Goal: Task Accomplishment & Management: Use online tool/utility

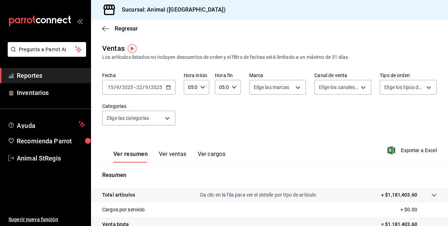
click at [170, 88] on icon "button" at bounding box center [168, 87] width 5 height 5
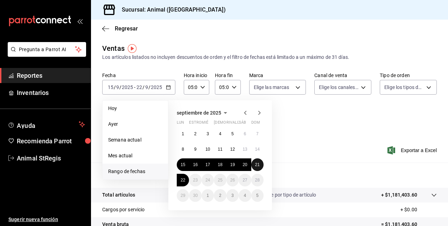
click at [257, 165] on abbr "21" at bounding box center [257, 164] width 5 height 5
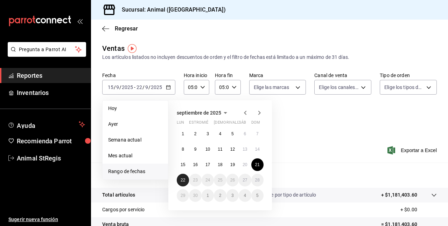
click at [181, 181] on abbr "22" at bounding box center [183, 180] width 5 height 5
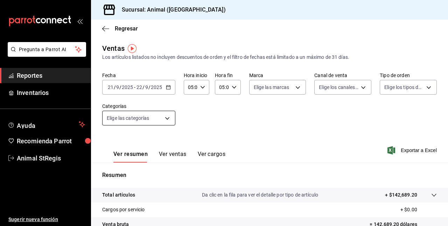
click at [166, 118] on body "Pregunta a Parrot AI Reportes Inventarios Ayuda Recomienda Parrot Animal StRegi…" at bounding box center [224, 113] width 448 height 226
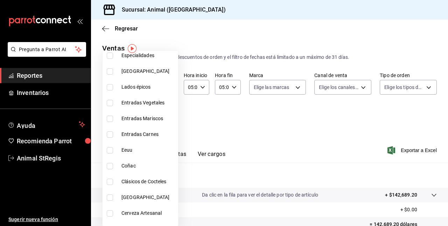
scroll to position [546, 0]
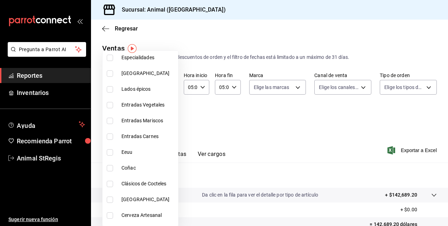
click at [110, 137] on input "checkbox" at bounding box center [110, 136] width 6 height 6
checkbox input "true"
type input "f89e8b23-277f-49a7-964b-a48e983495fb"
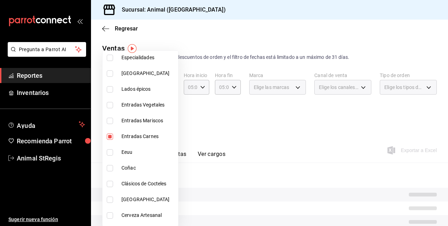
click at [110, 120] on input "checkbox" at bounding box center [110, 121] width 6 height 6
checkbox input "true"
click at [109, 108] on li "Entradas Vegetales" at bounding box center [141, 105] width 76 height 16
type input "f89e8b23-277f-49a7-964b-a48e983495fb,3ce17cc9-7740-4cc8-9739-f3898fd4d72b,d1e8e…"
checkbox input "true"
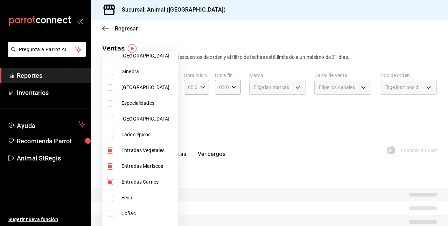
scroll to position [497, 0]
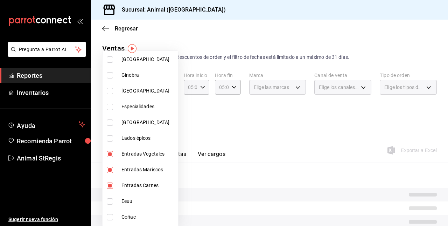
click at [109, 105] on input "checkbox" at bounding box center [110, 107] width 6 height 6
checkbox input "true"
type input "f89e8b23-277f-49a7-964b-a48e983495fb,3ce17cc9-7740-4cc8-9739-f3898fd4d72b,d1e8e…"
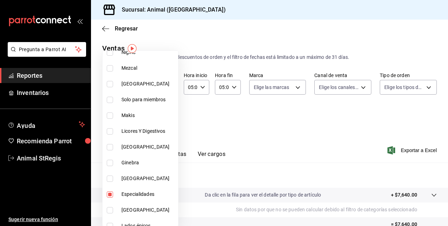
scroll to position [404, 0]
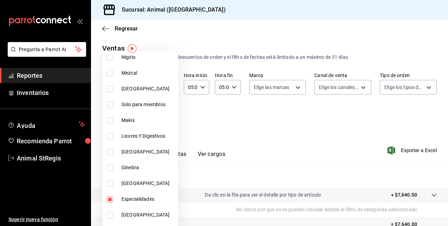
click at [109, 105] on input "checkbox" at bounding box center [110, 105] width 6 height 6
checkbox input "true"
type input "f89e8b23-277f-49a7-964b-a48e983495fb,3ce17cc9-7740-4cc8-9739-f3898fd4d72b,d1e8e…"
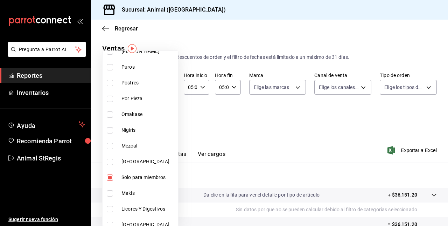
scroll to position [329, 0]
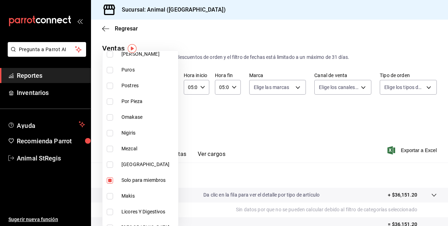
click at [109, 117] on input "checkbox" at bounding box center [110, 117] width 6 height 6
checkbox input "true"
type input "f89e8b23-277f-49a7-964b-a48e983495fb,3ce17cc9-7740-4cc8-9739-f3898fd4d72b,d1e8e…"
click at [109, 86] on input "checkbox" at bounding box center [110, 86] width 6 height 6
checkbox input "true"
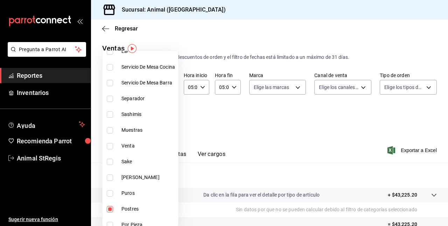
scroll to position [205, 0]
click at [111, 111] on li "Sashimis" at bounding box center [141, 115] width 76 height 16
type input "f89e8b23-277f-49a7-964b-a48e983495fb,3ce17cc9-7740-4cc8-9739-f3898fd4d72b,d1e8e…"
checkbox input "true"
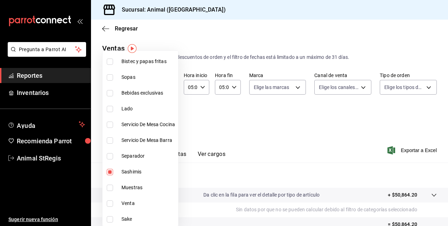
scroll to position [147, 0]
click at [109, 76] on input "checkbox" at bounding box center [110, 78] width 6 height 6
checkbox input "true"
type input "f89e8b23-277f-49a7-964b-a48e983495fb,3ce17cc9-7740-4cc8-9739-f3898fd4d72b,d1e8e…"
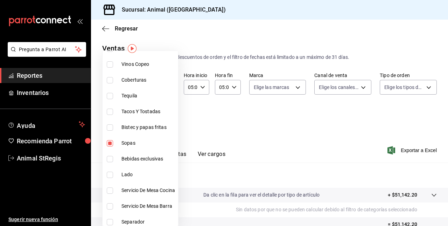
scroll to position [80, 0]
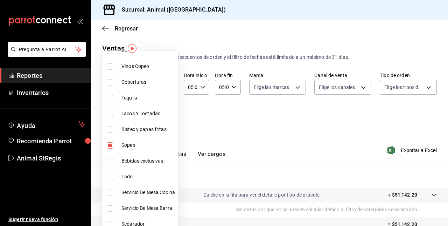
click at [109, 111] on input "checkbox" at bounding box center [110, 114] width 6 height 6
checkbox input "true"
type input "f89e8b23-277f-49a7-964b-a48e983495fb,3ce17cc9-7740-4cc8-9739-f3898fd4d72b,d1e8e…"
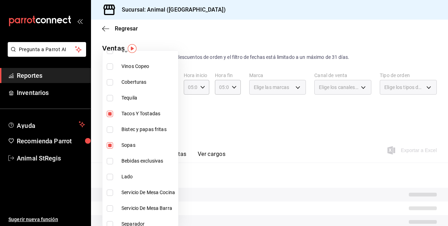
click at [110, 127] on input "checkbox" at bounding box center [110, 129] width 6 height 6
checkbox input "true"
type input "f89e8b23-277f-49a7-964b-a48e983495fb,3ce17cc9-7740-4cc8-9739-f3898fd4d72b,d1e8e…"
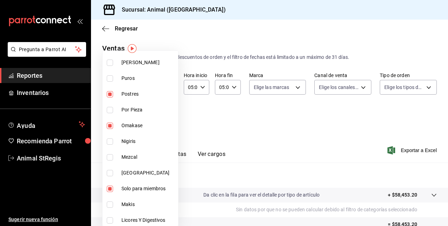
scroll to position [322, 0]
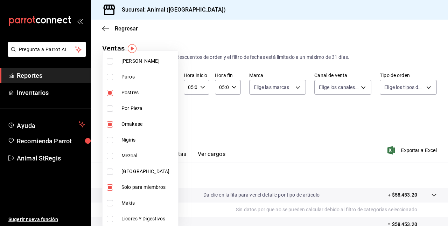
click at [111, 138] on input "checkbox" at bounding box center [110, 140] width 6 height 6
checkbox input "true"
type input "f89e8b23-277f-49a7-964b-a48e983495fb,3ce17cc9-7740-4cc8-9739-f3898fd4d72b,d1e8e…"
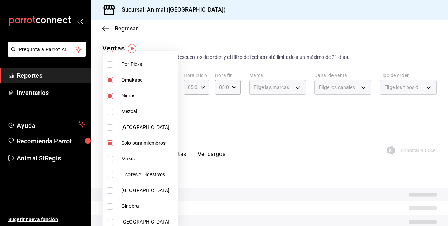
scroll to position [417, 0]
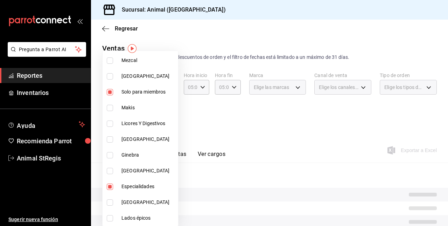
click at [110, 109] on input "checkbox" at bounding box center [110, 108] width 6 height 6
checkbox input "true"
type input "f89e8b23-277f-49a7-964b-a48e983495fb,3ce17cc9-7740-4cc8-9739-f3898fd4d72b,d1e8e…"
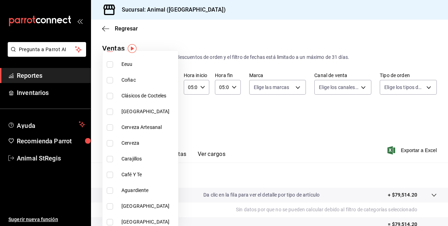
scroll to position [653, 0]
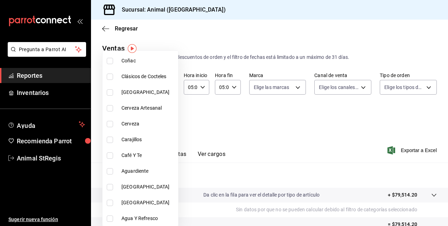
click at [194, 116] on div at bounding box center [224, 113] width 448 height 226
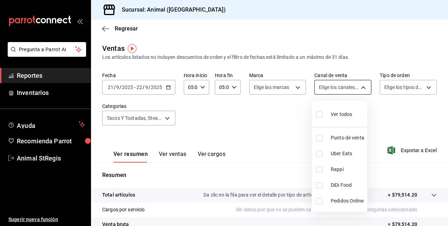
click at [362, 88] on body "Pregunta a Parrot AI Reportes Inventarios Ayuda Recomienda Parrot Animal StRegi…" at bounding box center [224, 113] width 448 height 226
click at [344, 107] on div "Ver todos" at bounding box center [334, 113] width 36 height 15
type input "PARROT,UBER_EATS,RAPPI,DIDI_FOOD,ONLINE"
checkbox input "true"
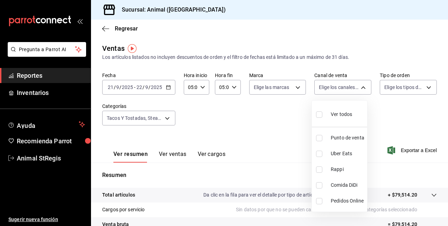
checkbox input "true"
click at [416, 85] on div at bounding box center [224, 113] width 448 height 226
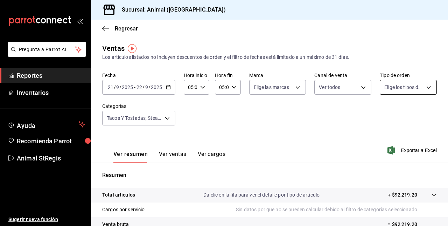
click at [413, 88] on body "Pregunta a Parrot AI Reportes Inventarios Ayuda Recomienda Parrot Animal StRegi…" at bounding box center [224, 113] width 448 height 226
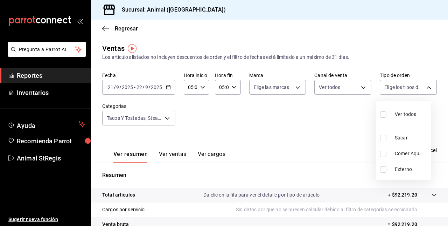
click at [394, 109] on div "Ver todos" at bounding box center [398, 113] width 36 height 15
type input "3f245141-8cb2-4099-bf0f-bc16ed99609a,be50bec9-a7ef-41cc-9154-7015b9ad380c,EXTER…"
checkbox input "true"
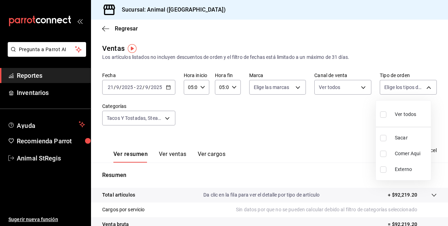
checkbox input "true"
click at [332, 120] on div at bounding box center [224, 113] width 448 height 226
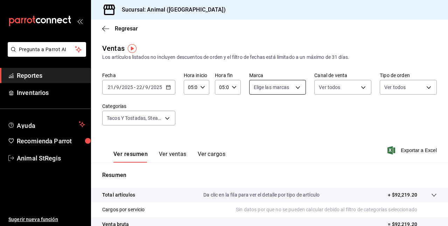
click at [295, 85] on body "Pregunta a Parrot AI Reportes Inventarios Ayuda Recomienda Parrot Animal StRegi…" at bounding box center [224, 113] width 448 height 226
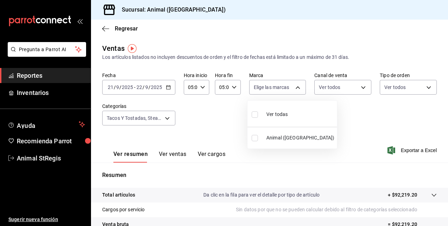
click at [273, 112] on span "Ver todas" at bounding box center [277, 114] width 21 height 7
type input "3f39fcdc-c8c4-4fff-883a-47b345d9391c"
checkbox input "true"
click at [356, 116] on div at bounding box center [224, 113] width 448 height 226
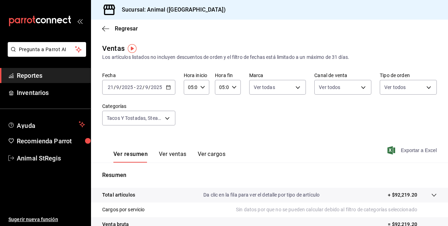
click at [404, 152] on font "Exportar a Excel" at bounding box center [419, 150] width 36 height 6
